Goal: Task Accomplishment & Management: Manage account settings

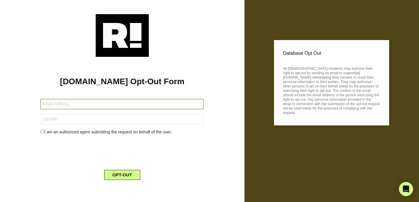
click at [48, 105] on input "text" at bounding box center [121, 104] width 163 height 10
type input "[EMAIL_ADDRESS][DOMAIN_NAME]"
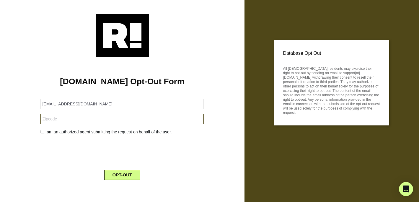
type input "94610"
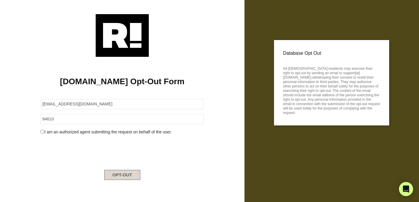
click at [125, 176] on button "OPT-OUT" at bounding box center [122, 175] width 36 height 10
